Goal: Check status: Check status

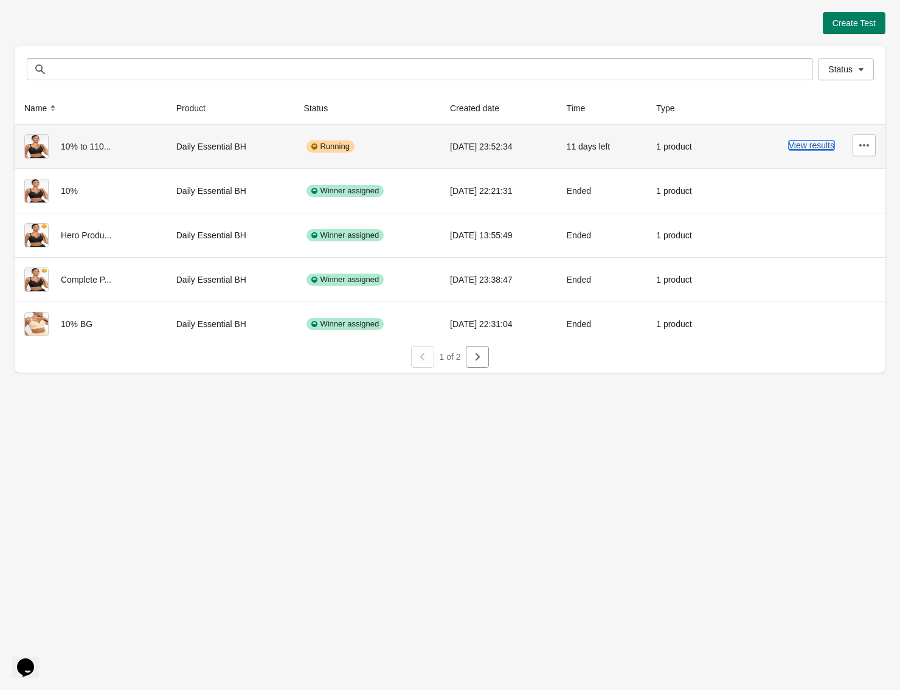
click at [814, 145] on button "View results" at bounding box center [812, 145] width 46 height 10
click at [798, 143] on button "View results" at bounding box center [812, 145] width 46 height 10
click at [811, 144] on button "View results" at bounding box center [812, 145] width 46 height 10
